Goal: Task Accomplishment & Management: Manage account settings

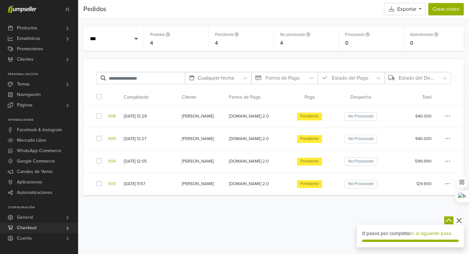
click at [31, 227] on span "Checkout" at bounding box center [27, 227] width 20 height 10
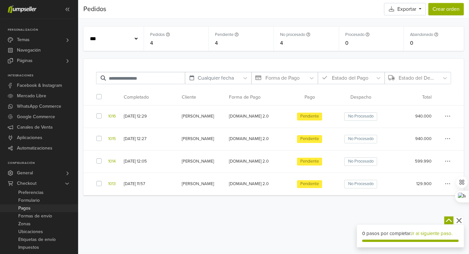
click at [29, 208] on span "Pagos" at bounding box center [24, 208] width 12 height 8
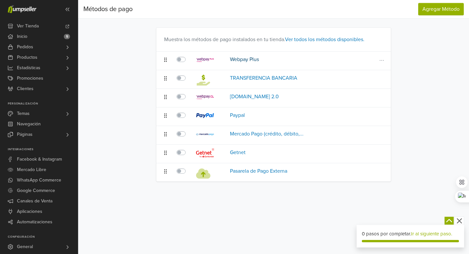
click at [241, 58] on link "Webpay Plus" at bounding box center [244, 59] width 29 height 7
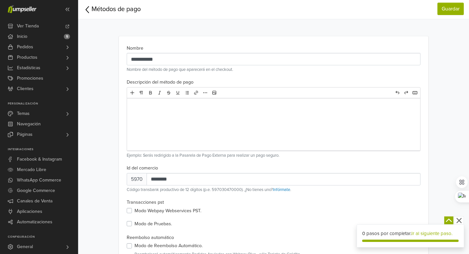
click at [86, 8] on icon at bounding box center [87, 10] width 8 height 10
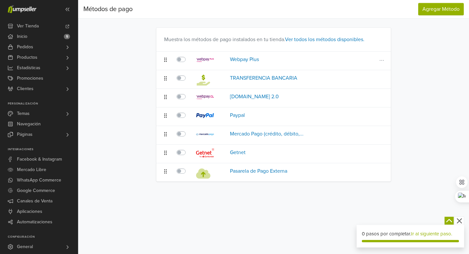
click at [188, 55] on label at bounding box center [188, 55] width 0 height 0
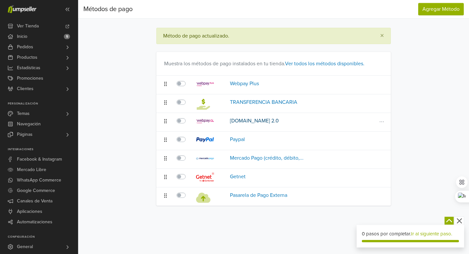
click at [245, 119] on link "[DOMAIN_NAME] 2.0" at bounding box center [254, 120] width 49 height 7
